Goal: Navigation & Orientation: Find specific page/section

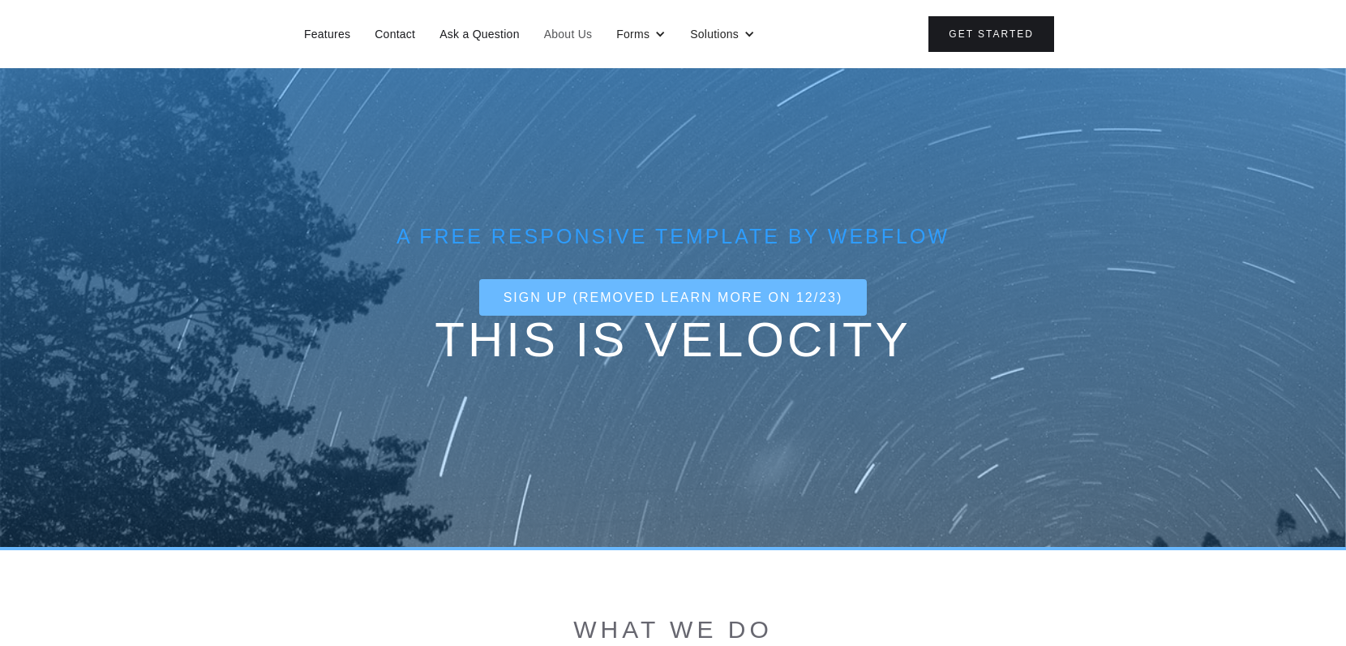
click at [553, 35] on link "About Us" at bounding box center [568, 34] width 65 height 21
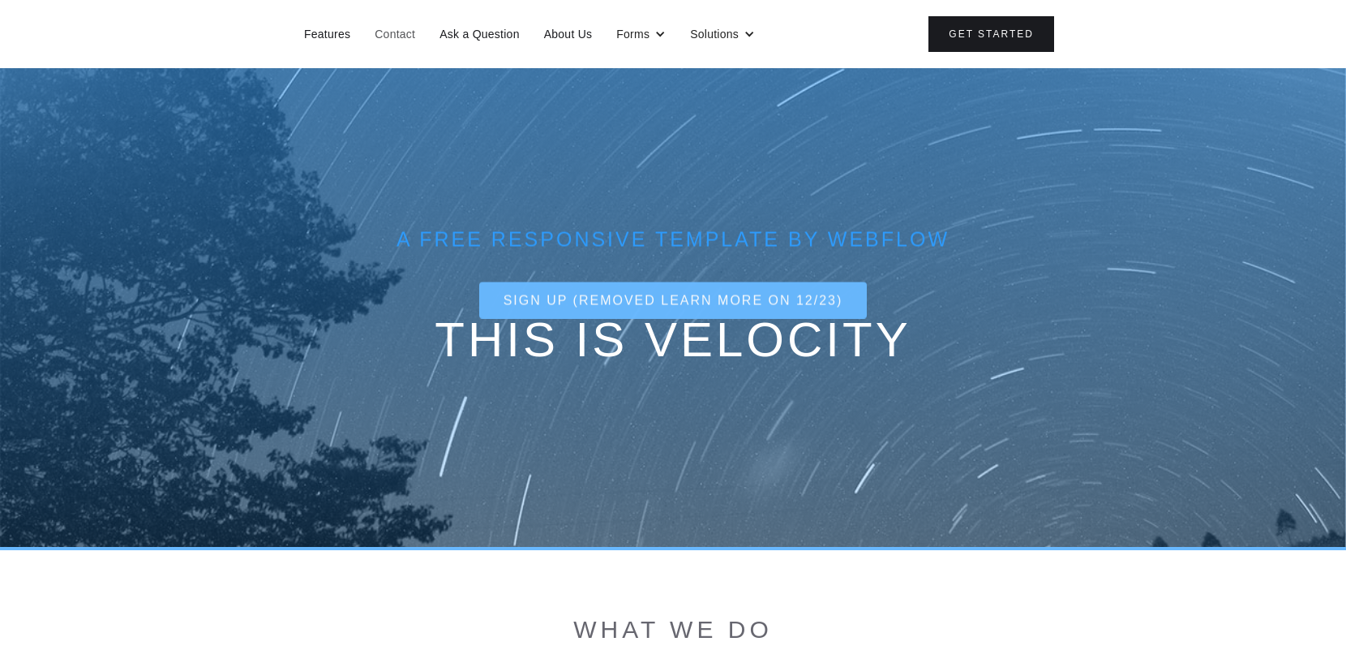
click at [397, 41] on link "Contact" at bounding box center [395, 34] width 57 height 21
click at [326, 42] on link "Features" at bounding box center [327, 34] width 62 height 21
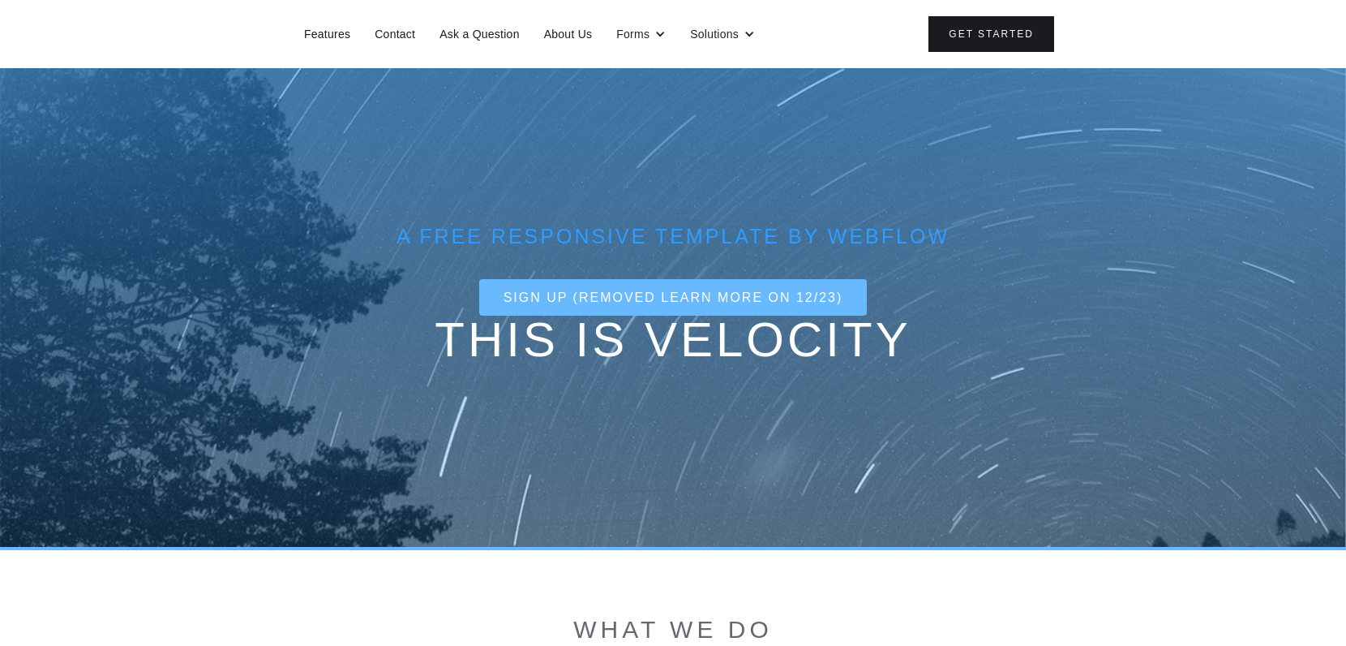
scroll to position [11, 0]
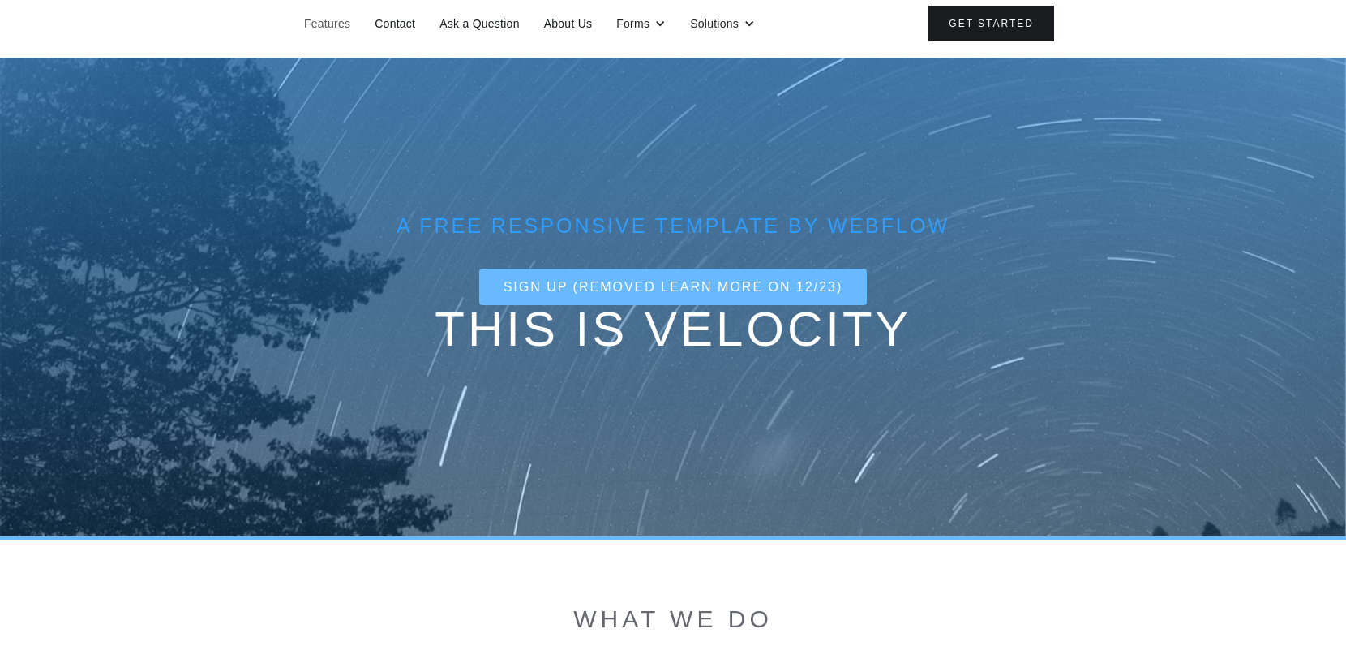
click at [325, 19] on link "Features" at bounding box center [327, 23] width 62 height 21
click at [483, 24] on link "Ask a Question" at bounding box center [480, 23] width 96 height 21
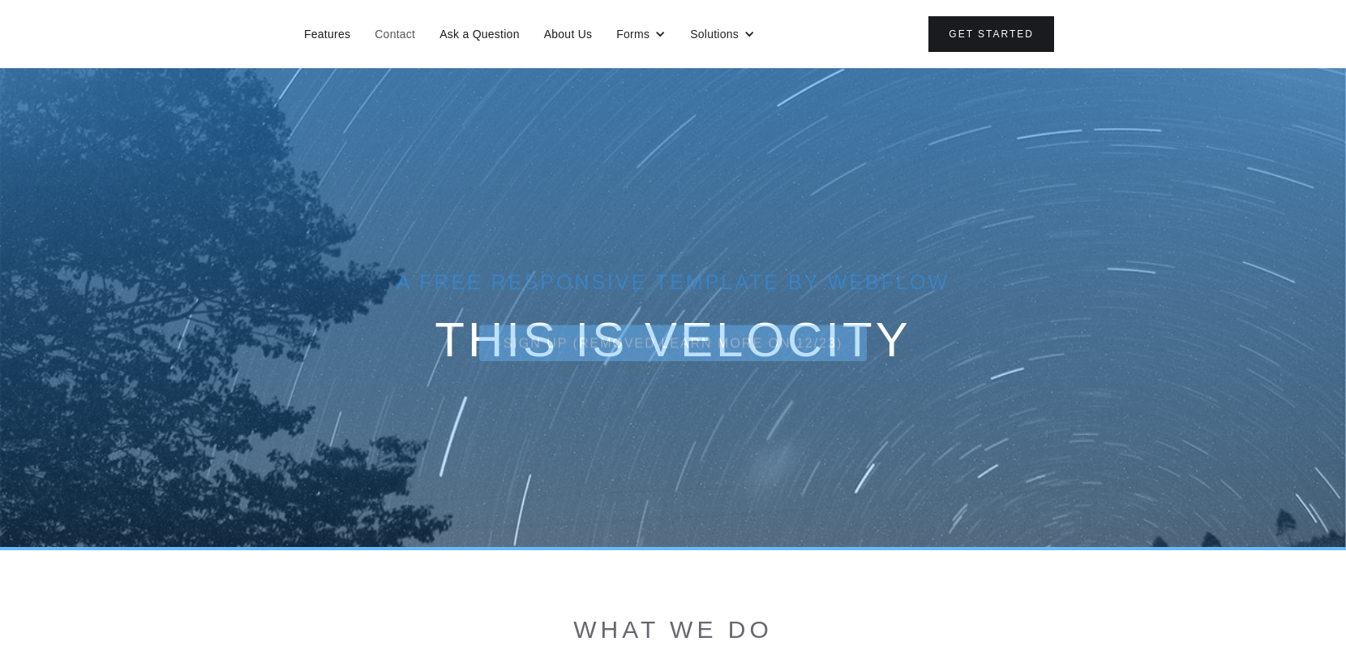
scroll to position [11, 0]
